Goal: Task Accomplishment & Management: Use online tool/utility

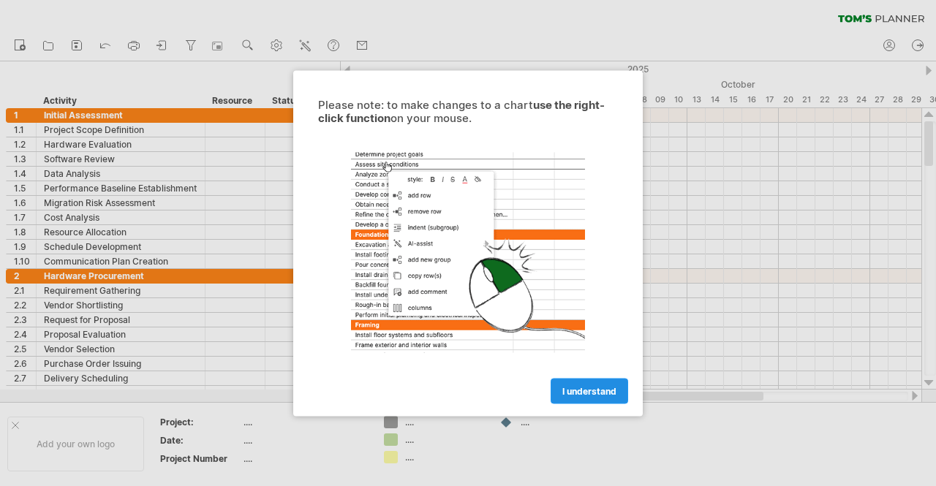
click at [579, 390] on span "I understand" at bounding box center [589, 390] width 54 height 11
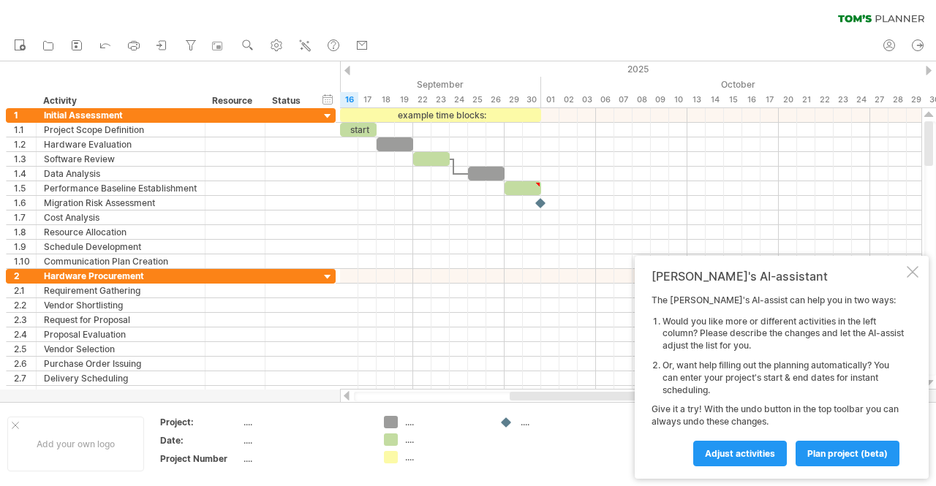
click at [345, 69] on div at bounding box center [347, 71] width 6 height 10
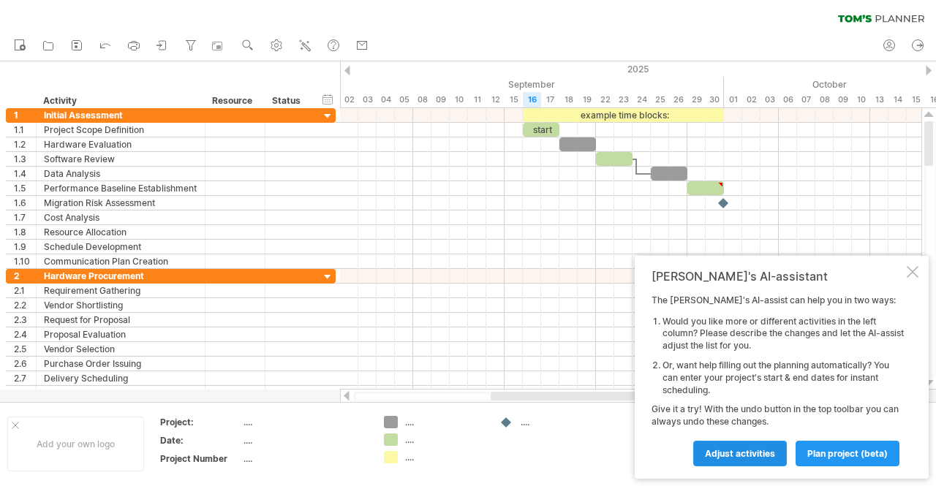
click at [714, 447] on link "Adjust activities" at bounding box center [740, 454] width 94 height 26
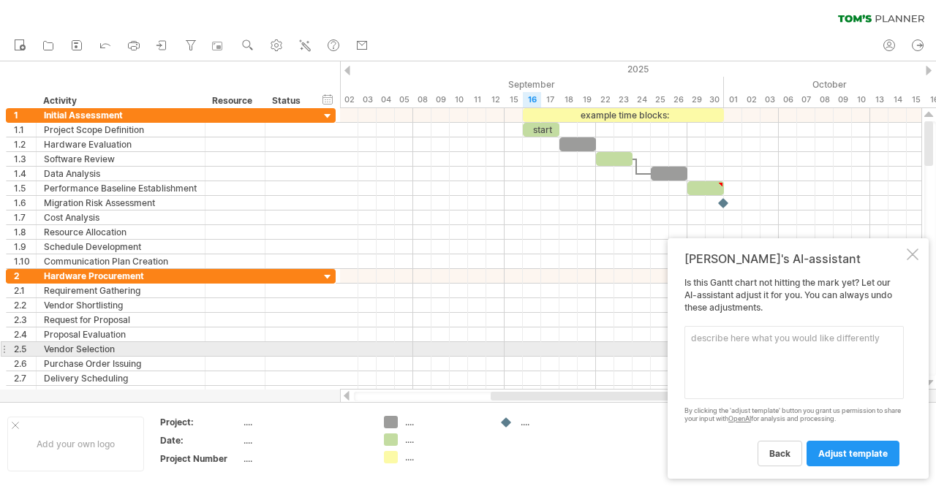
click at [738, 344] on textarea at bounding box center [793, 362] width 219 height 73
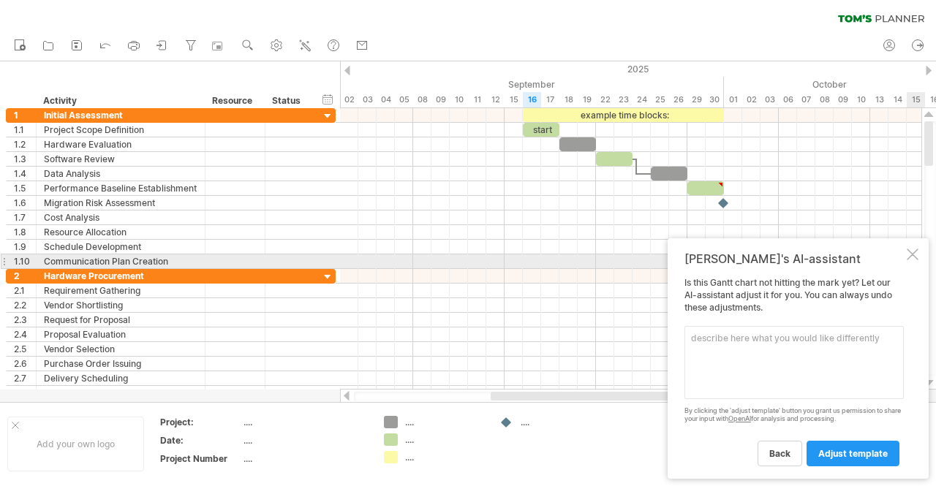
click at [916, 259] on div at bounding box center [912, 255] width 12 height 12
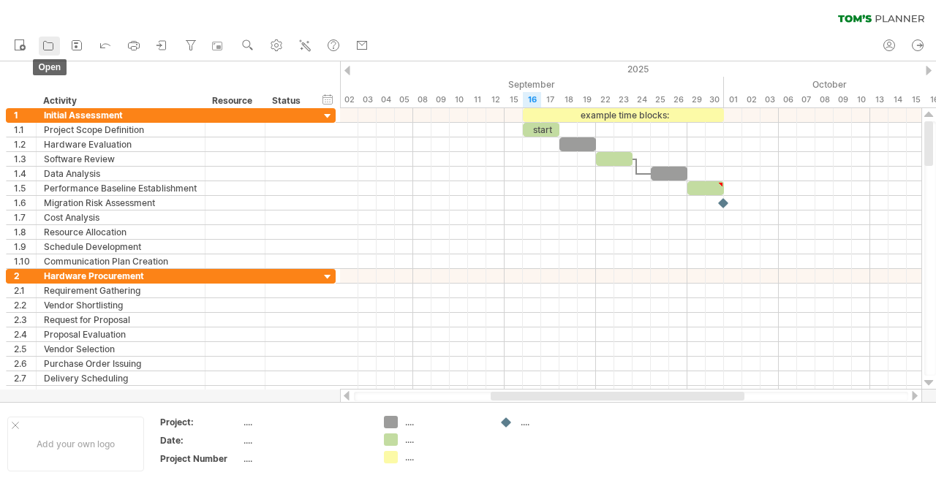
click at [47, 48] on icon at bounding box center [48, 45] width 15 height 15
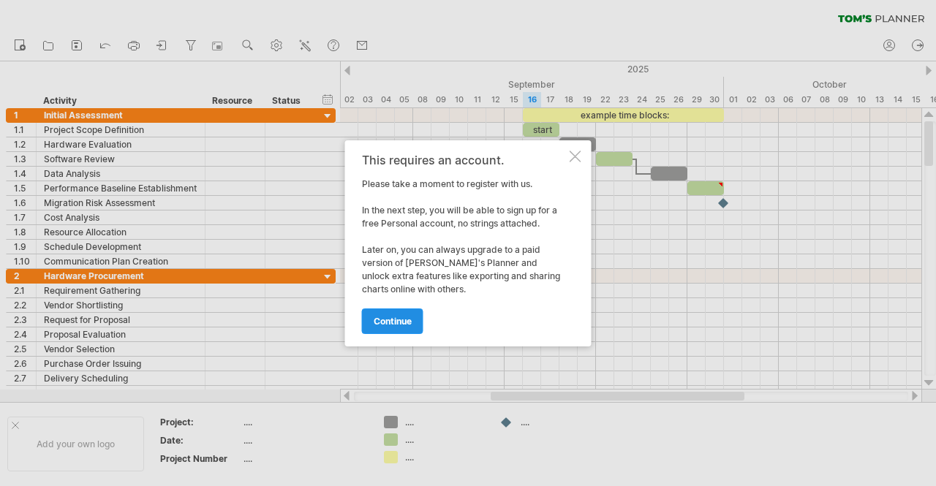
click at [384, 319] on span "continue" at bounding box center [392, 321] width 38 height 11
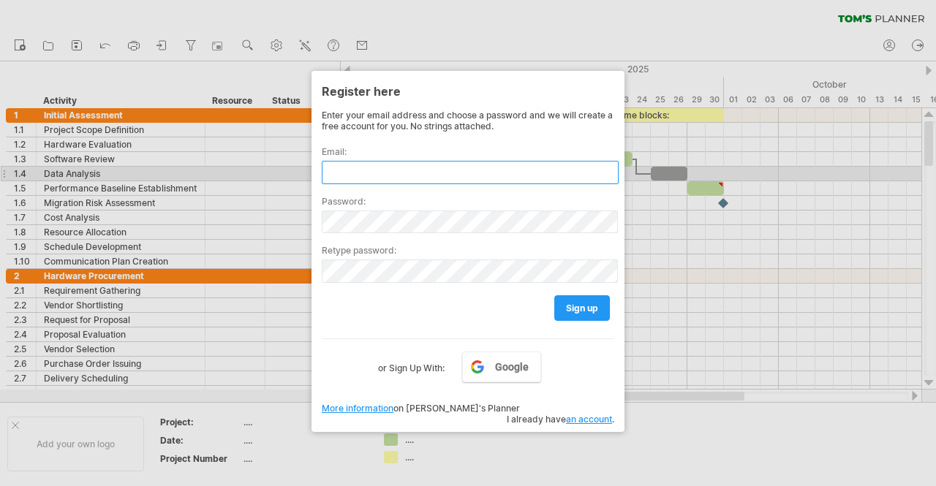
click at [348, 178] on input "text" at bounding box center [470, 172] width 297 height 23
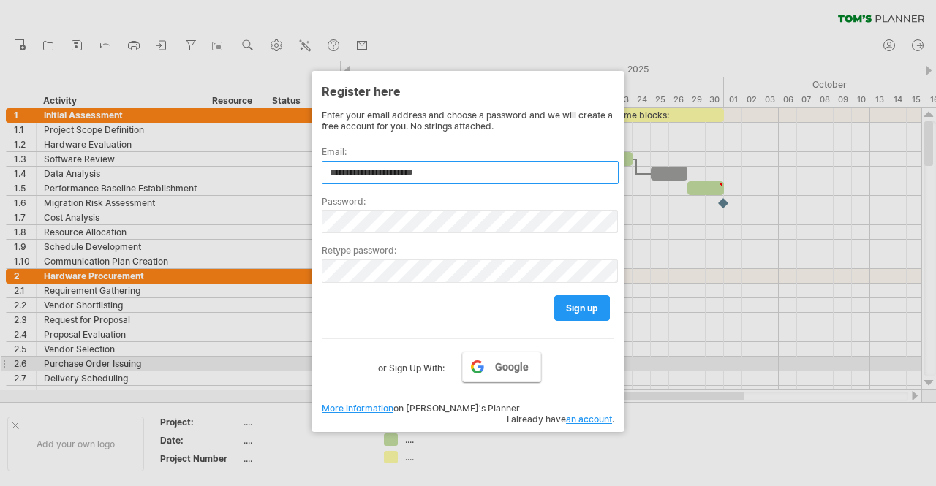
type input "**********"
click at [491, 371] on link "Google" at bounding box center [501, 367] width 79 height 31
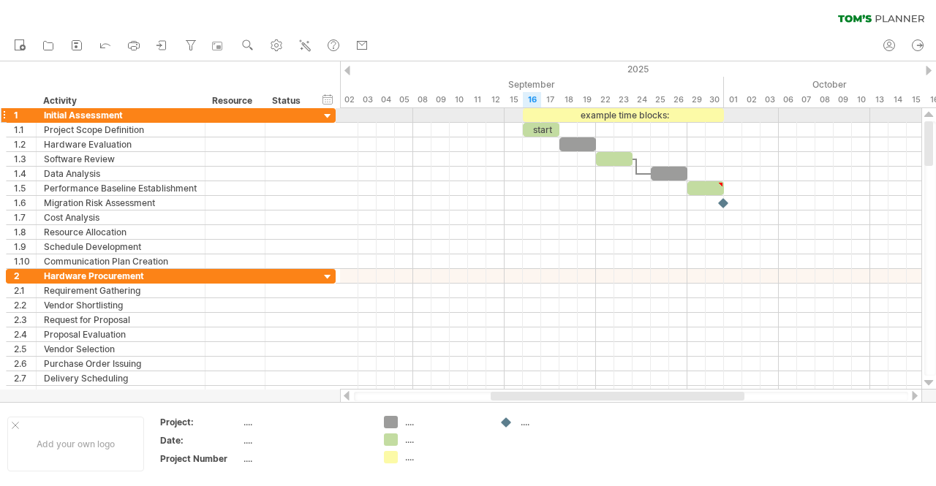
click at [326, 119] on div at bounding box center [328, 117] width 14 height 14
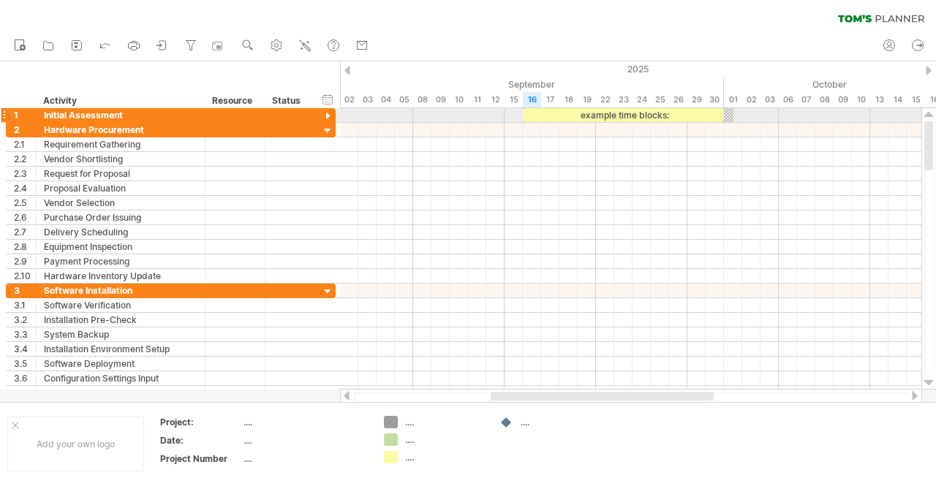
click at [326, 119] on div at bounding box center [328, 117] width 14 height 14
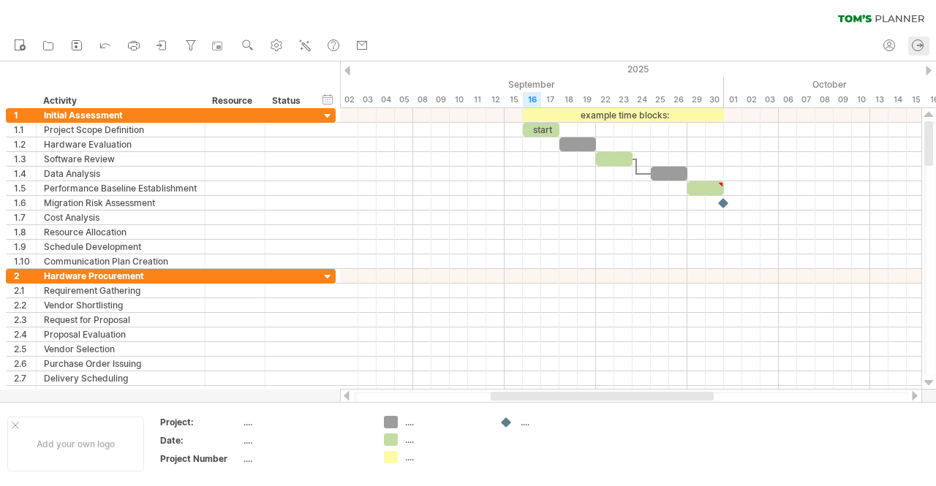
drag, startPoint x: 929, startPoint y: 145, endPoint x: 922, endPoint y: 37, distance: 108.4
click at [922, 37] on div "Trying to reach [DOMAIN_NAME] Connected again... 0% clear filter new 1" at bounding box center [468, 243] width 936 height 486
click at [156, 49] on icon at bounding box center [162, 45] width 15 height 15
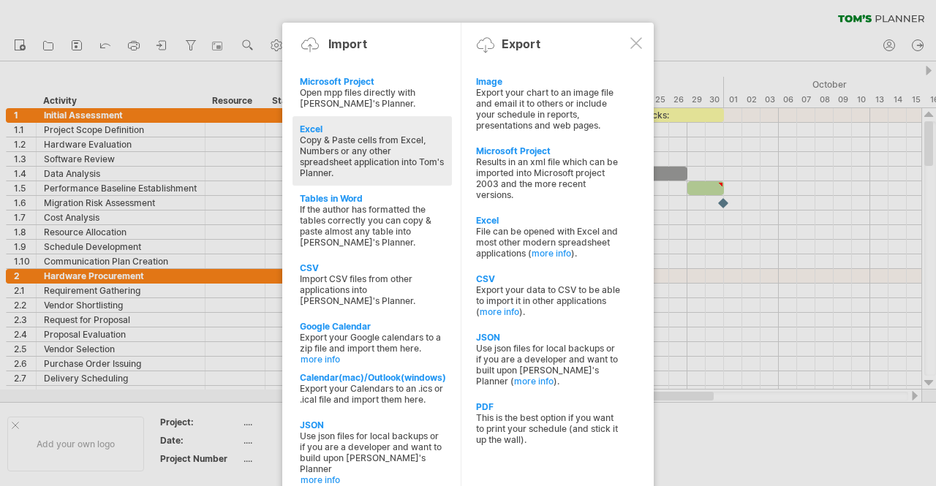
click at [329, 140] on div "Copy & Paste cells from Excel, Numbers or any other spreadsheet application int…" at bounding box center [372, 156] width 145 height 44
type textarea "**********"
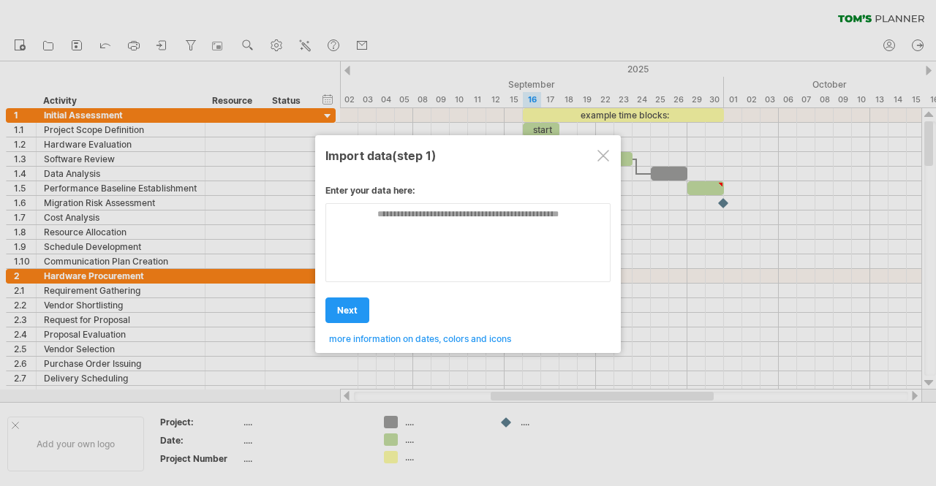
click at [602, 156] on div at bounding box center [603, 156] width 12 height 12
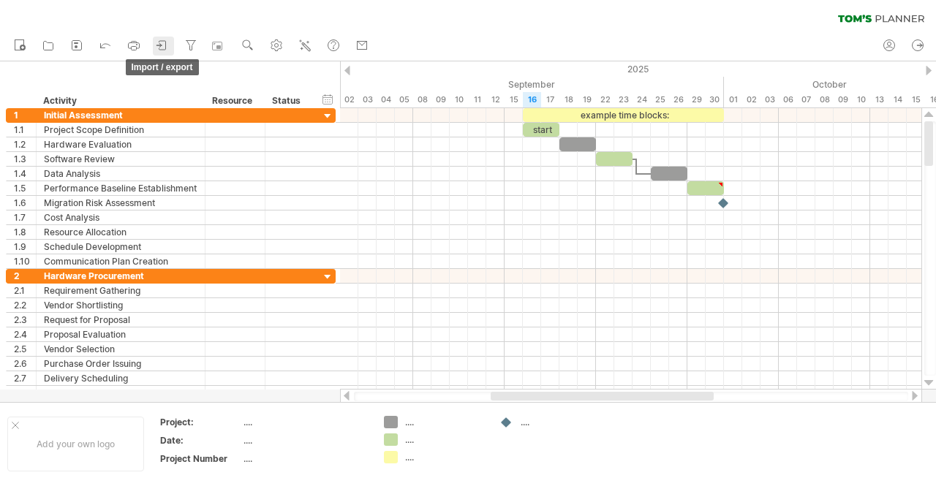
click at [157, 45] on icon at bounding box center [158, 45] width 4 height 4
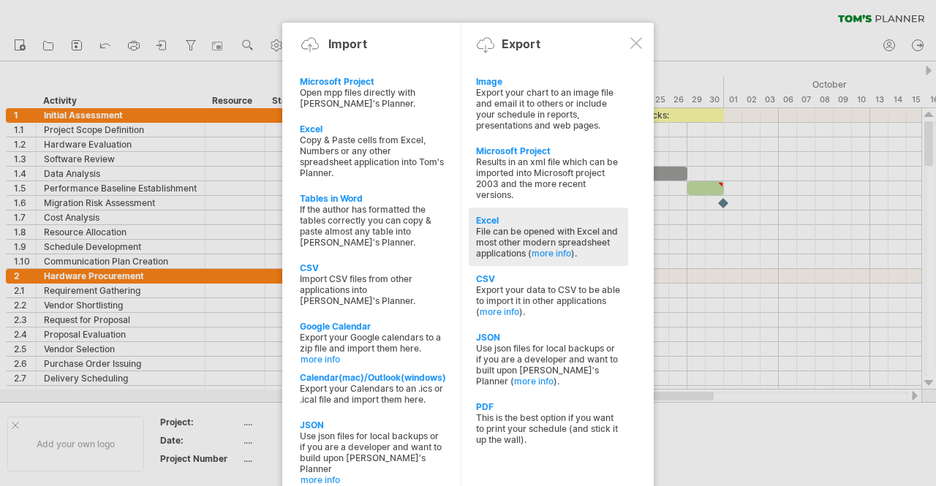
click at [537, 237] on div "File can be opened with Excel and most other modern spreadsheet applications ( …" at bounding box center [548, 242] width 145 height 33
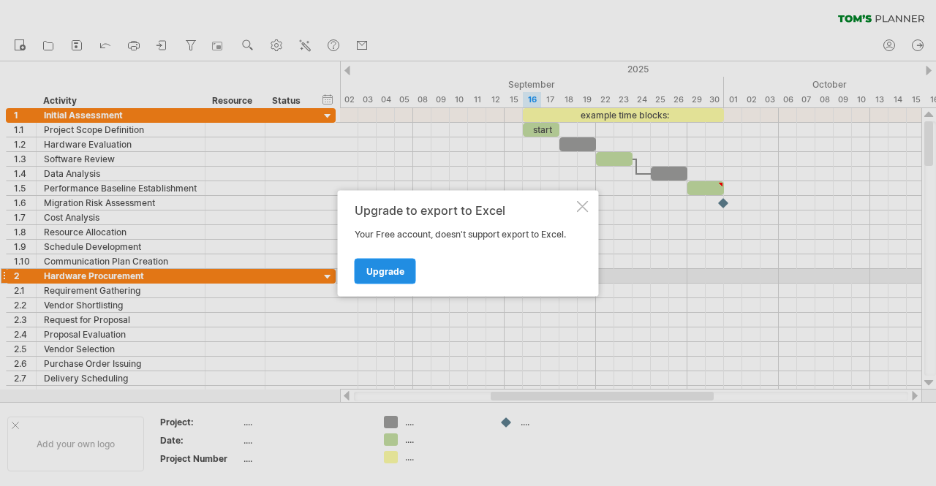
click at [395, 270] on span "Upgrade" at bounding box center [385, 270] width 38 height 11
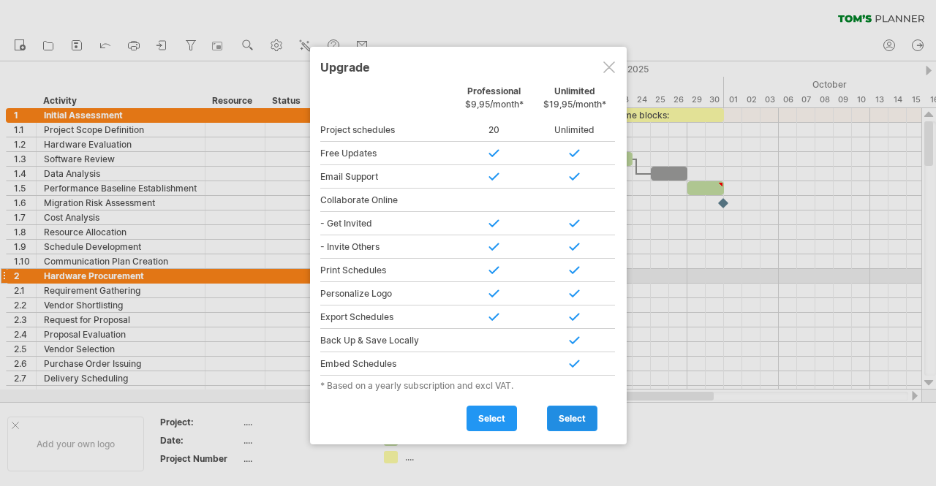
click at [576, 419] on link "select" at bounding box center [572, 419] width 50 height 26
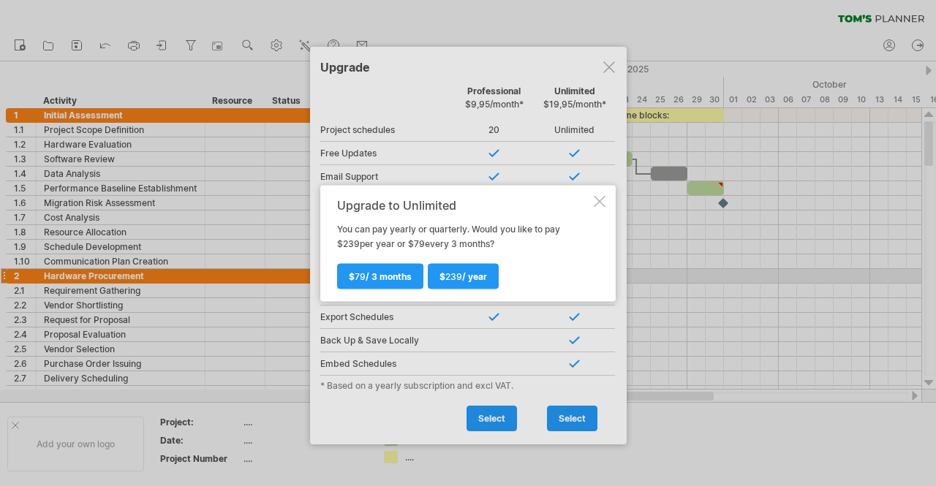
click at [611, 70] on div at bounding box center [468, 243] width 936 height 486
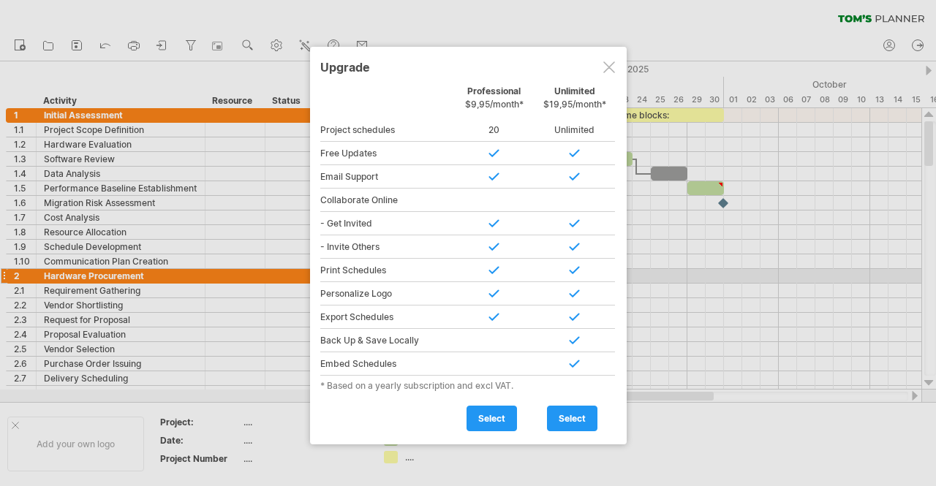
click at [611, 70] on div at bounding box center [609, 67] width 12 height 12
